Goal: Information Seeking & Learning: Learn about a topic

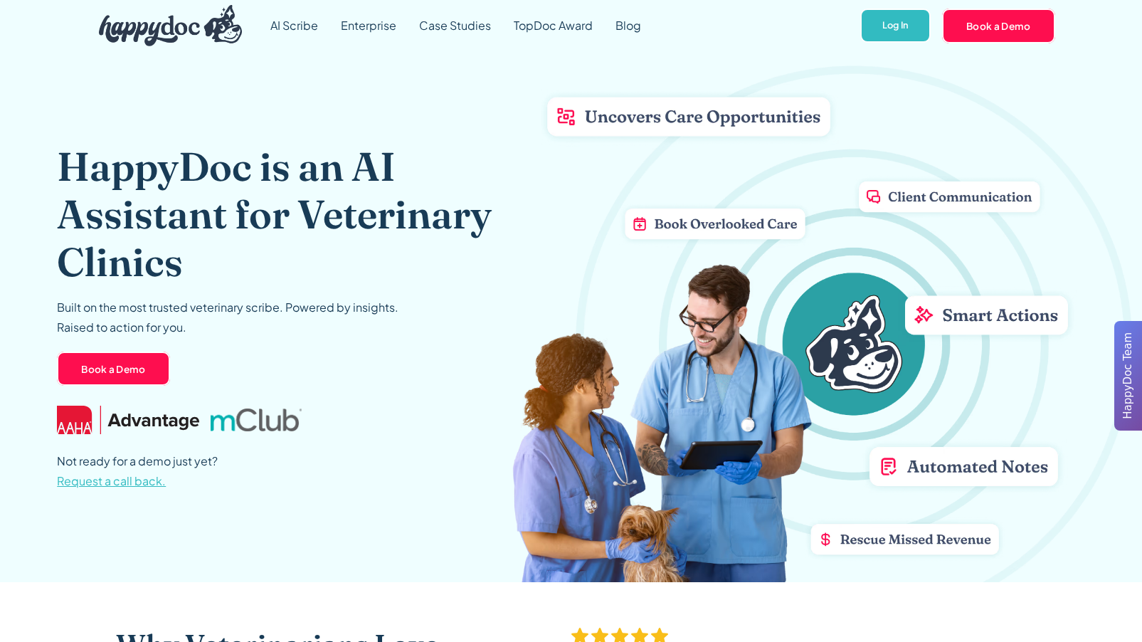
drag, startPoint x: 564, startPoint y: 117, endPoint x: 532, endPoint y: 132, distance: 36.0
click at [532, 132] on div "HappyDoc is an AI Assistant for Veterinary Clinics Built on the most trusted ve…" at bounding box center [571, 316] width 1028 height 531
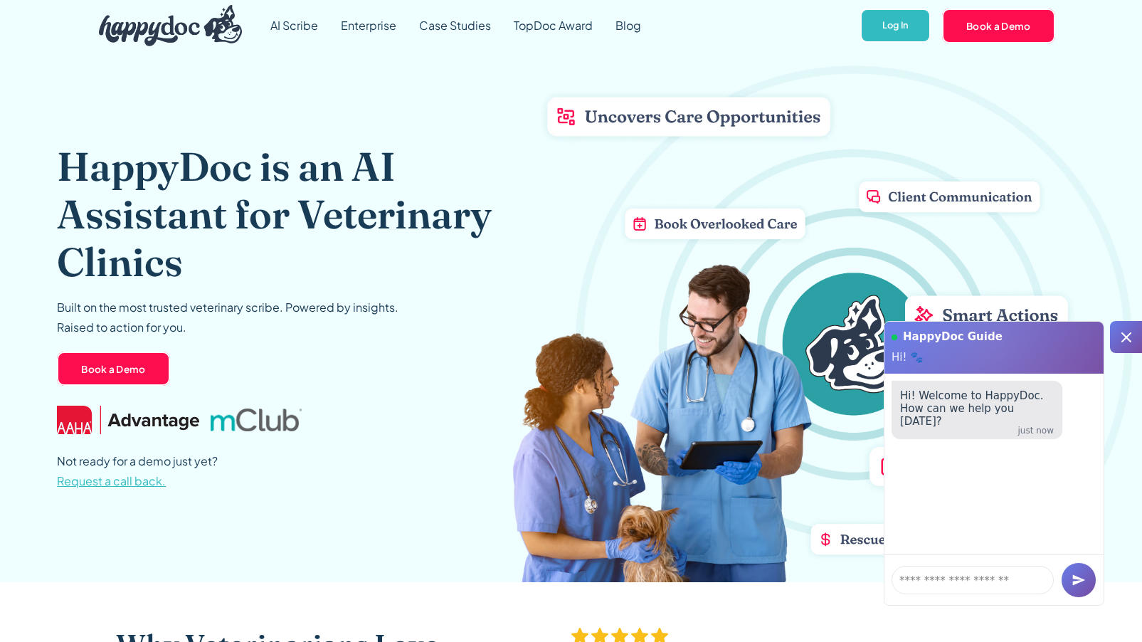
click at [1107, 334] on icon at bounding box center [1127, 337] width 10 height 10
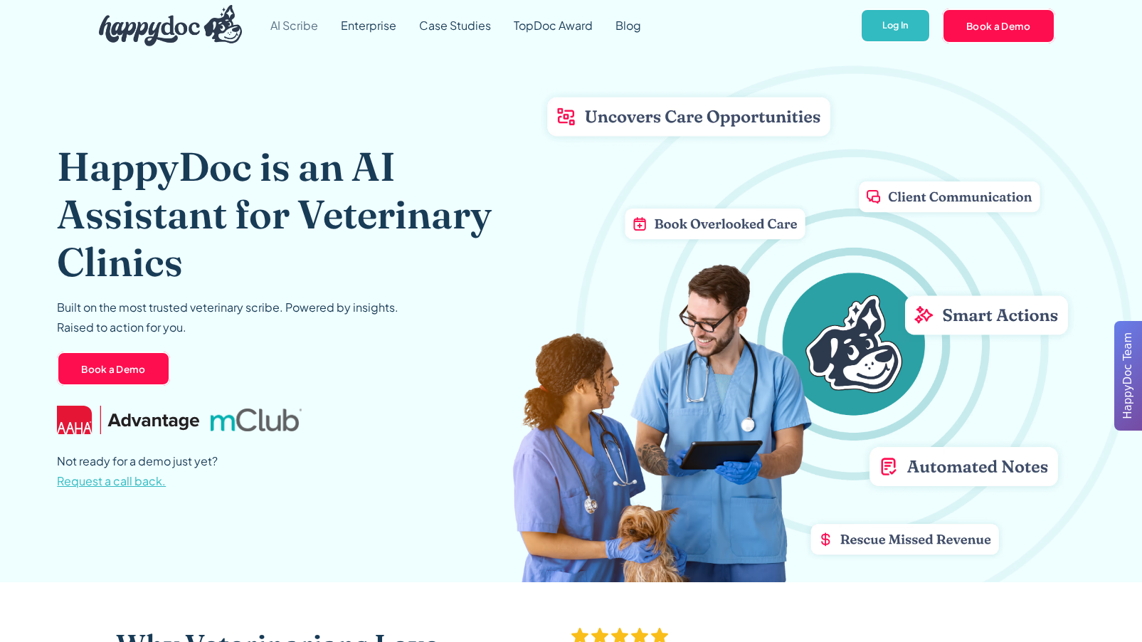
click at [298, 31] on link "AI Scribe" at bounding box center [294, 25] width 70 height 51
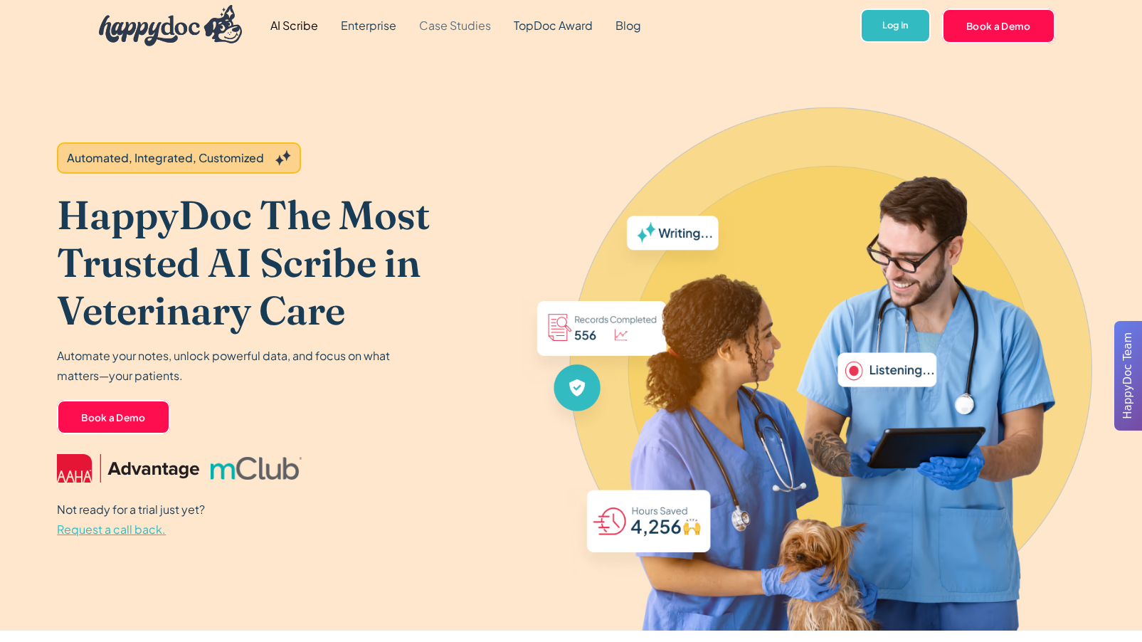
drag, startPoint x: 82, startPoint y: 268, endPoint x: 497, endPoint y: 0, distance: 493.8
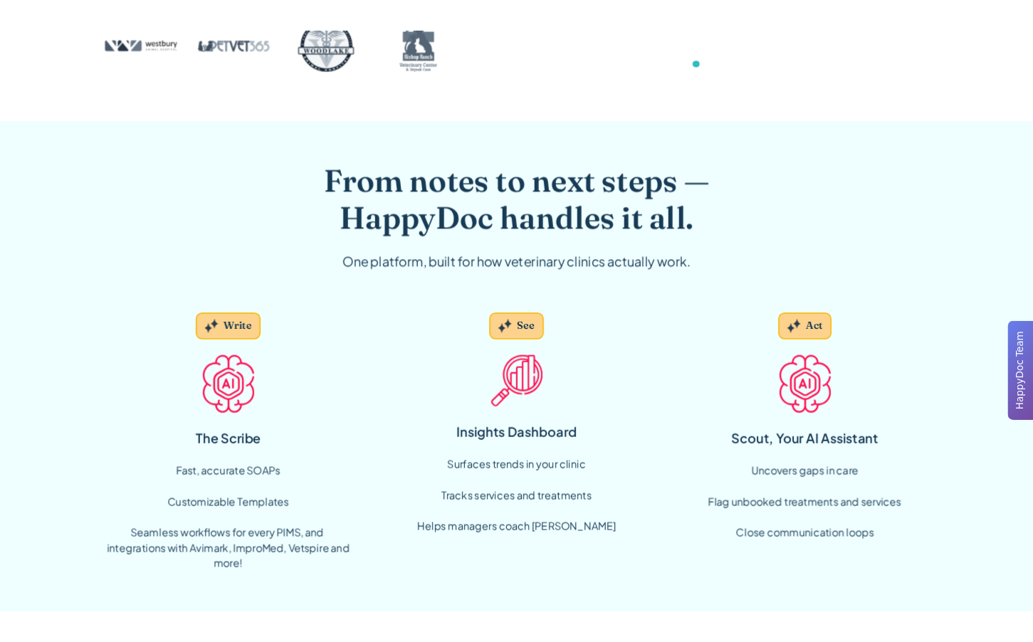
scroll to position [843, 0]
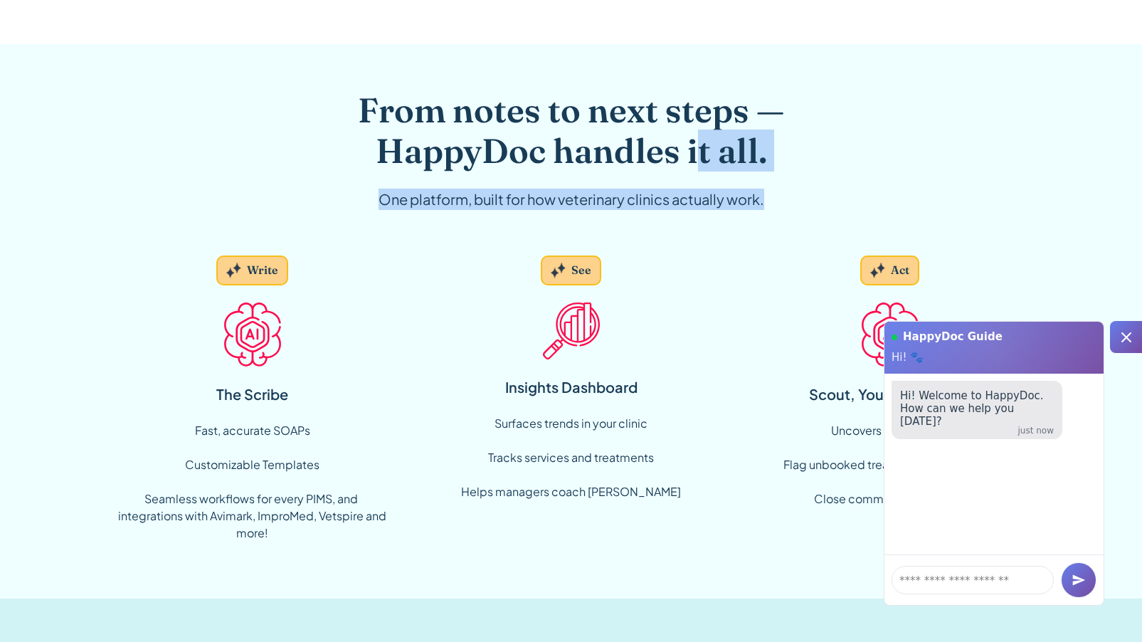
drag, startPoint x: 784, startPoint y: 207, endPoint x: 702, endPoint y: 152, distance: 98.5
click at [702, 152] on div "From notes to next steps — HappyDoc handles it all. One platform, built for how…" at bounding box center [571, 167] width 547 height 154
click at [702, 152] on h2 "From notes to next steps — HappyDoc handles it all." at bounding box center [571, 131] width 547 height 82
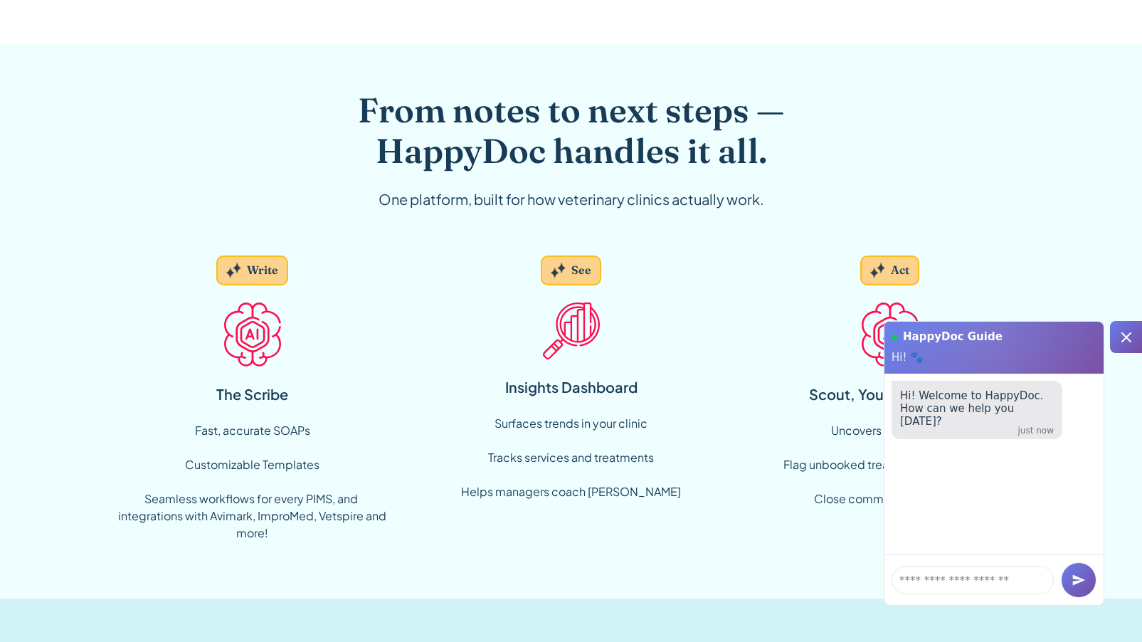
click at [1125, 351] on div at bounding box center [1126, 337] width 32 height 32
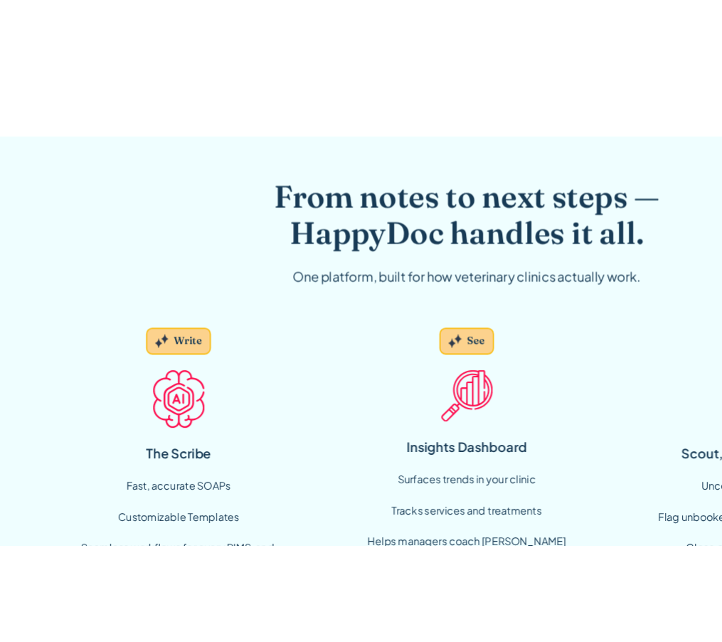
scroll to position [925, 0]
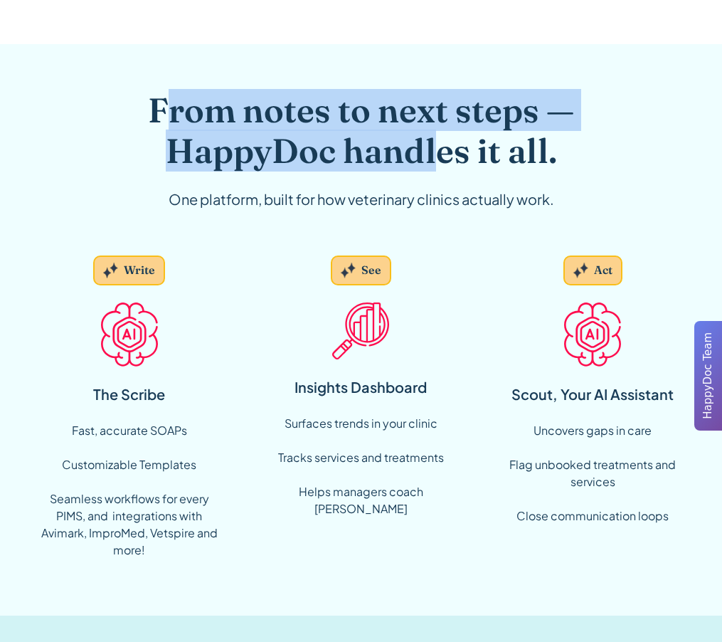
drag, startPoint x: 164, startPoint y: 122, endPoint x: 455, endPoint y: 132, distance: 291.2
click at [455, 132] on h2 "From notes to next steps — HappyDoc handles it all." at bounding box center [361, 131] width 547 height 82
